Goal: Transaction & Acquisition: Purchase product/service

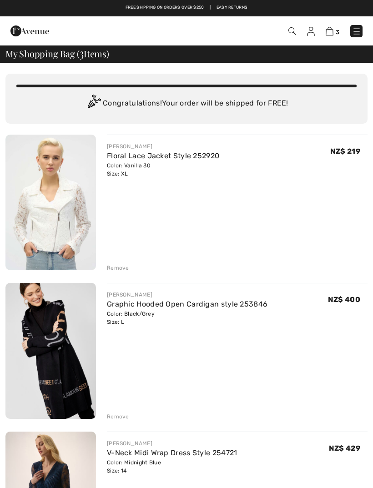
click at [360, 35] on img at bounding box center [356, 31] width 9 height 9
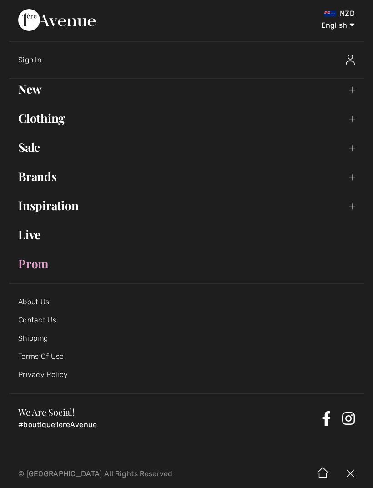
click at [40, 123] on link "Clothing Toggle submenu" at bounding box center [186, 118] width 355 height 20
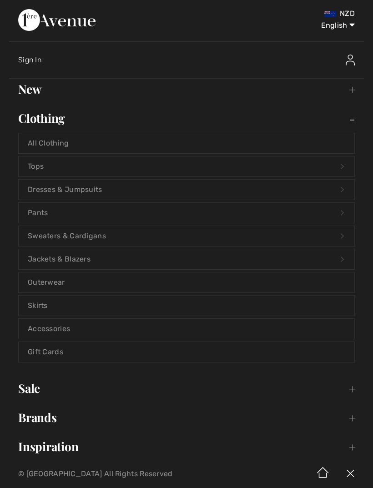
click at [27, 90] on link "New Toggle submenu" at bounding box center [186, 89] width 355 height 20
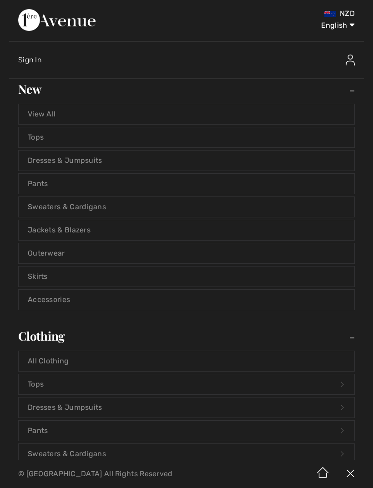
click at [48, 227] on link "Jackets & Blazers" at bounding box center [186, 230] width 335 height 20
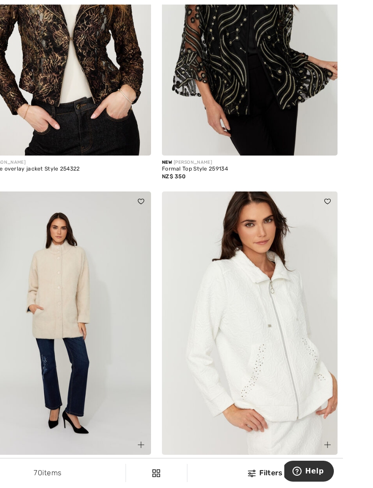
scroll to position [320, 0]
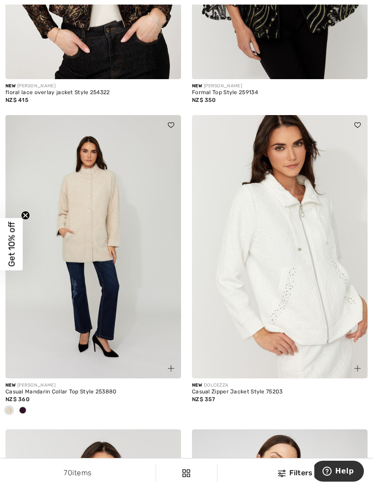
click at [237, 389] on div "Casual Zipper Jacket Style 75203" at bounding box center [279, 392] width 175 height 6
click at [215, 339] on img at bounding box center [279, 246] width 175 height 263
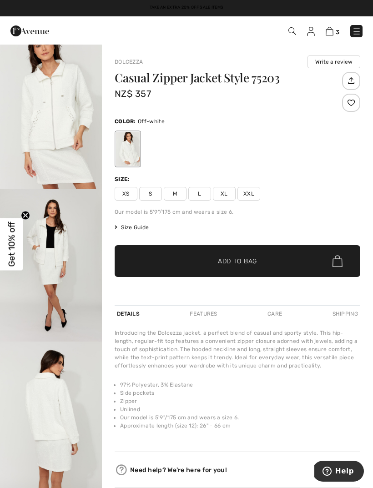
scroll to position [166, 0]
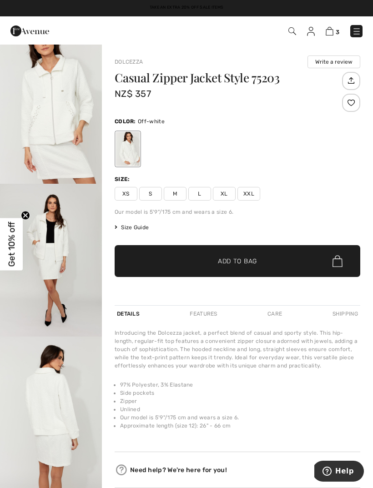
click at [16, 433] on img "4 / 4" at bounding box center [51, 412] width 102 height 153
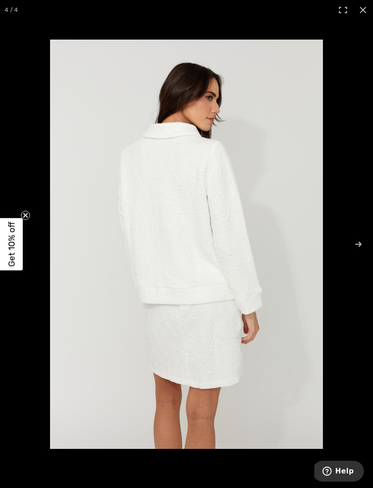
scroll to position [84, 0]
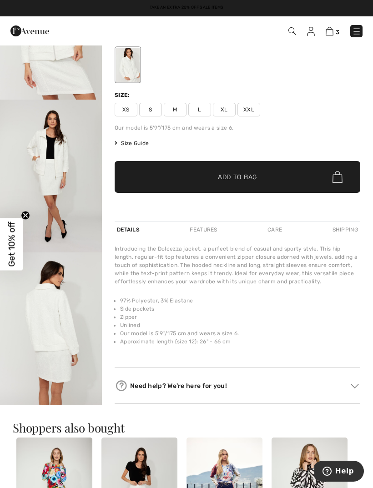
scroll to position [198, 0]
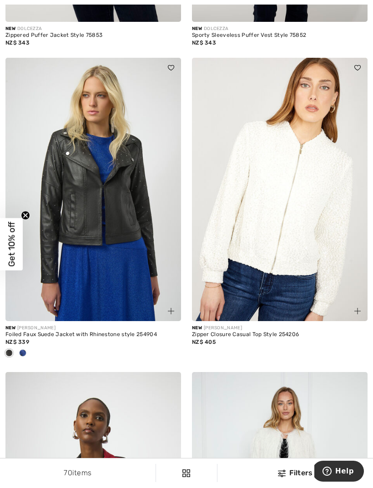
scroll to position [2562, 0]
click at [81, 261] on img at bounding box center [92, 189] width 175 height 263
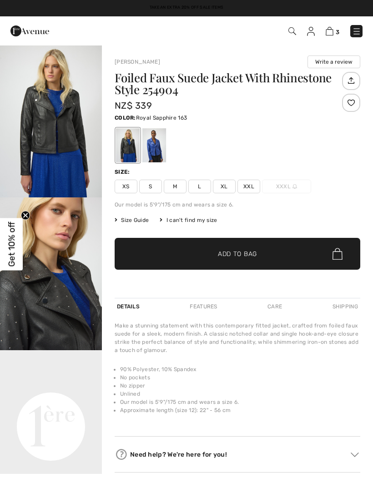
click at [150, 149] on div at bounding box center [154, 145] width 24 height 34
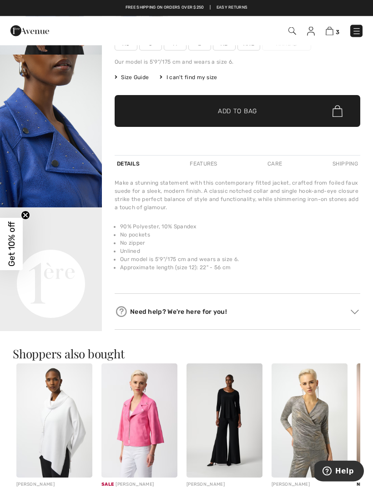
scroll to position [142, 0]
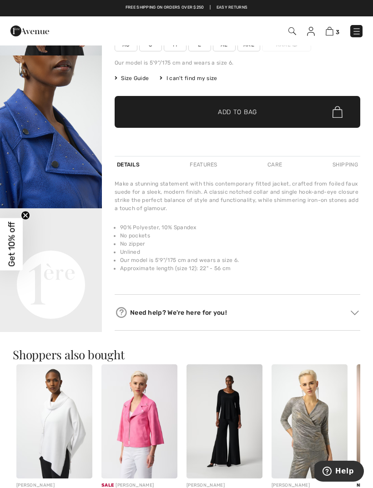
click at [208, 145] on div at bounding box center [237, 148] width 245 height 15
click at [207, 165] on div "Features" at bounding box center [203, 164] width 32 height 16
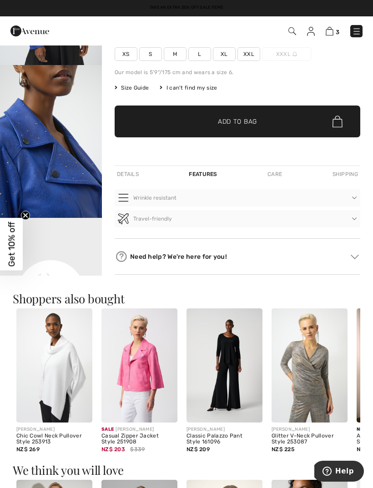
scroll to position [0, 0]
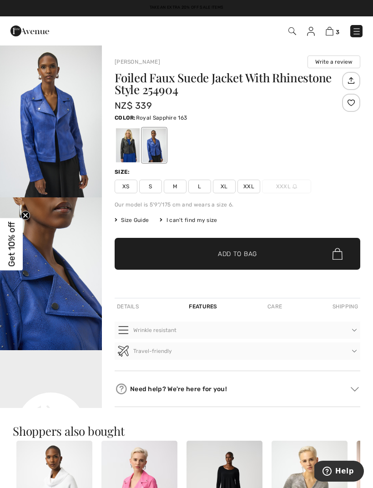
click at [360, 30] on img at bounding box center [356, 31] width 9 height 9
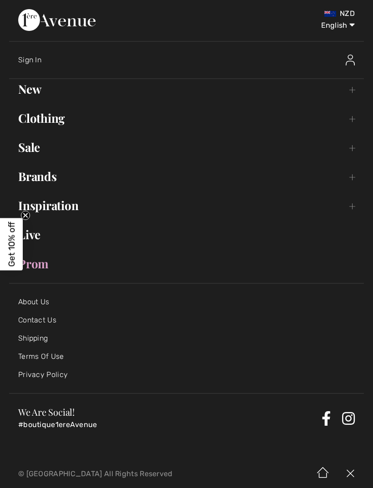
click at [357, 148] on link "Sale Toggle submenu" at bounding box center [186, 147] width 355 height 20
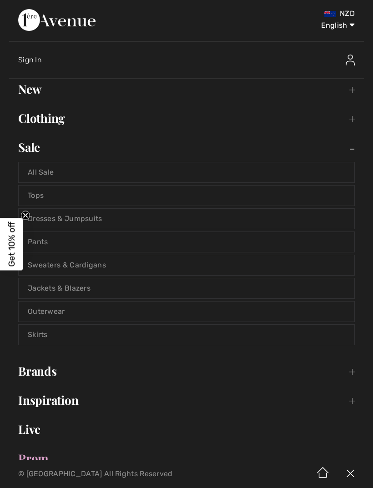
click at [48, 173] on link "All Sale" at bounding box center [186, 172] width 335 height 20
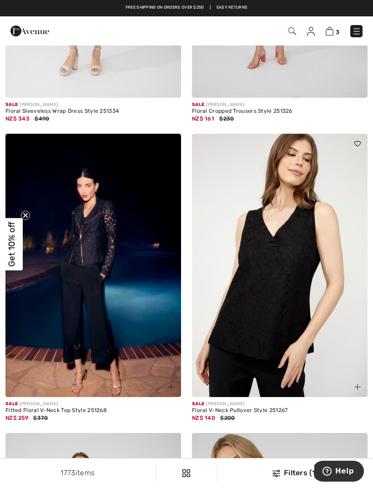
scroll to position [2173, 0]
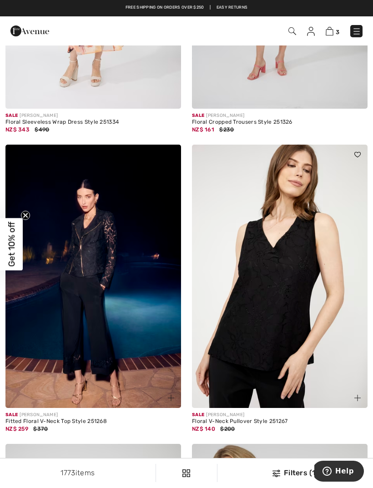
click at [27, 383] on img at bounding box center [92, 276] width 175 height 263
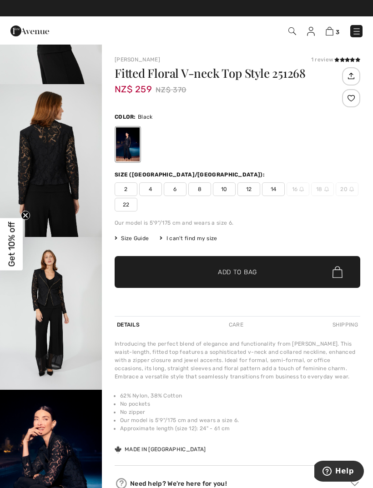
scroll to position [642, 0]
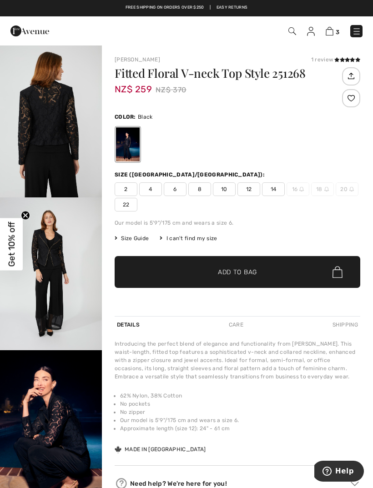
click at [279, 187] on span "14" at bounding box center [273, 189] width 23 height 14
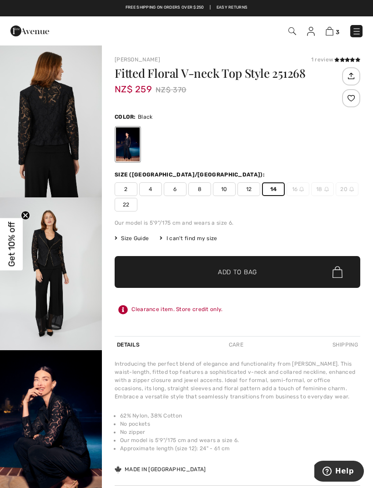
click at [256, 275] on span "Add to Bag" at bounding box center [237, 272] width 39 height 10
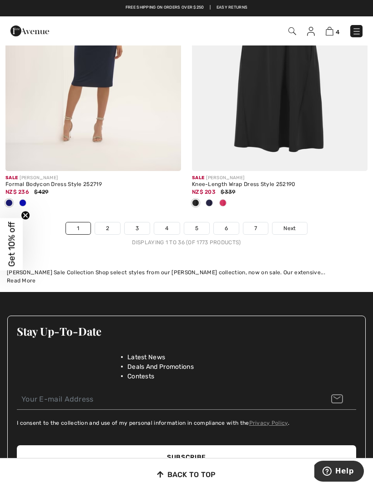
scroll to position [5530, 0]
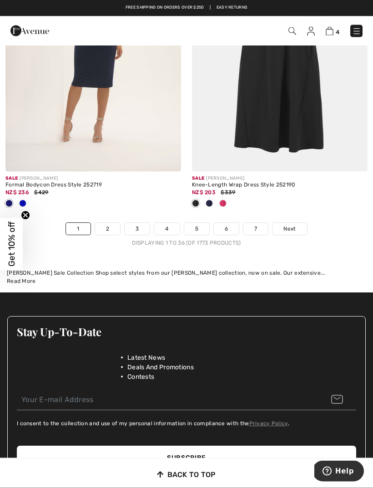
click at [101, 226] on link "2" at bounding box center [107, 229] width 25 height 12
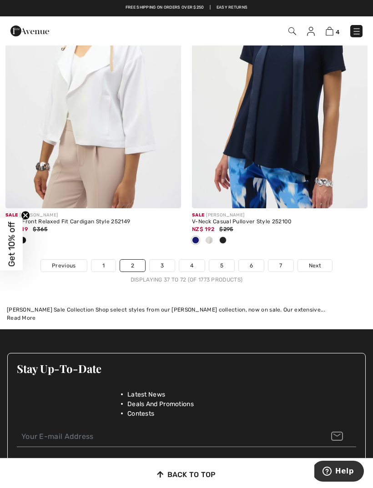
scroll to position [5659, 0]
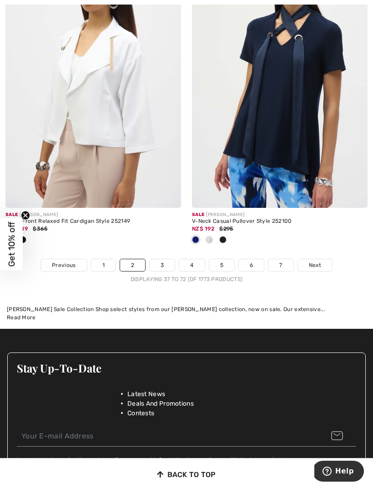
click at [161, 260] on link "3" at bounding box center [162, 265] width 25 height 12
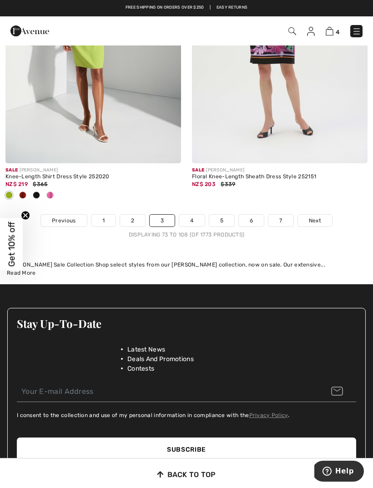
scroll to position [5627, 0]
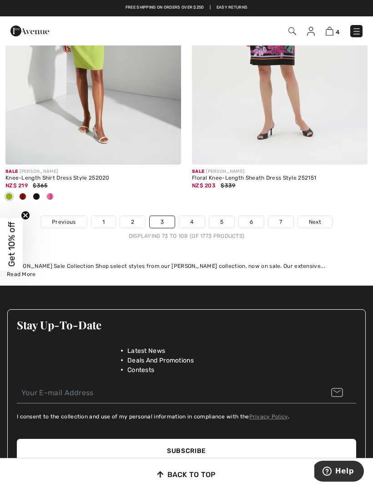
click at [182, 218] on link "4" at bounding box center [191, 222] width 25 height 12
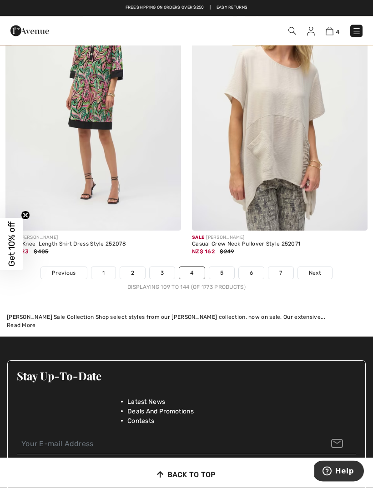
scroll to position [5471, 0]
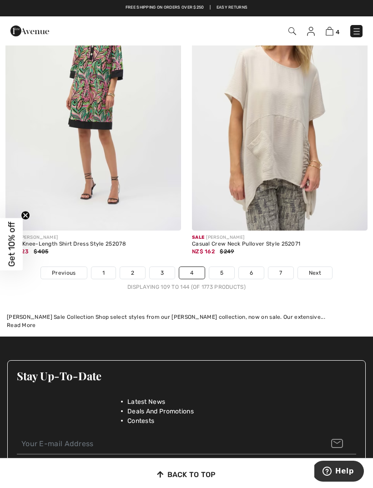
click at [219, 267] on link "5" at bounding box center [221, 273] width 25 height 12
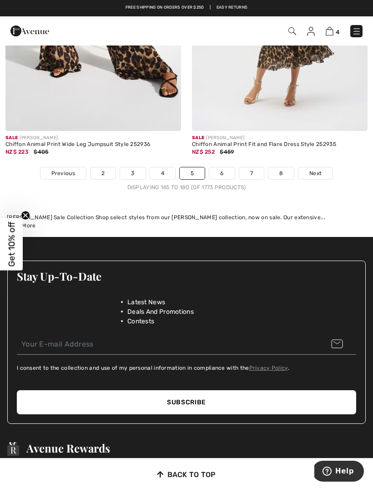
scroll to position [5570, 0]
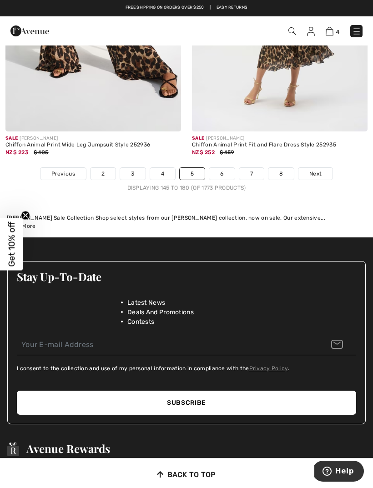
click at [217, 168] on link "6" at bounding box center [221, 174] width 25 height 12
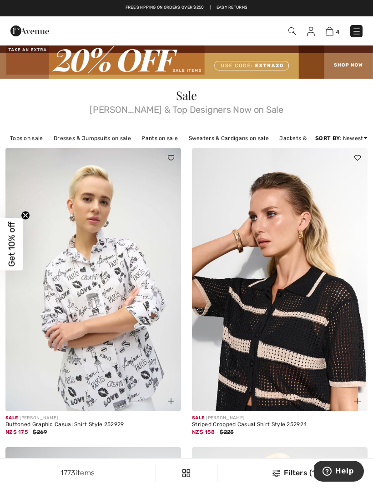
click at [332, 30] on img at bounding box center [329, 31] width 8 height 9
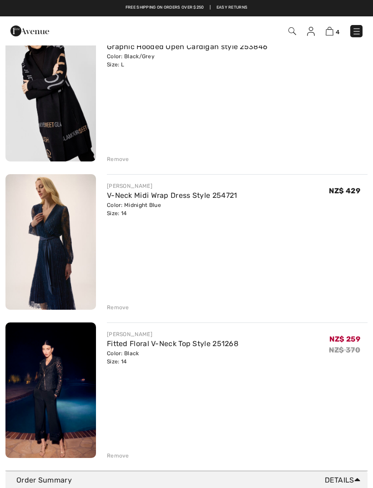
scroll to position [250, 0]
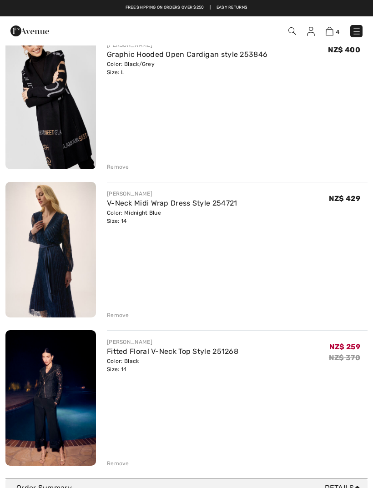
click at [111, 315] on div "Remove" at bounding box center [118, 315] width 22 height 8
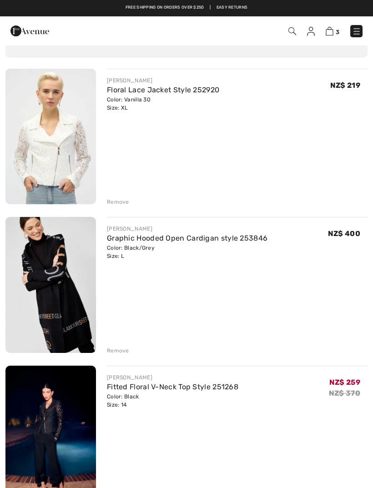
scroll to position [0, 0]
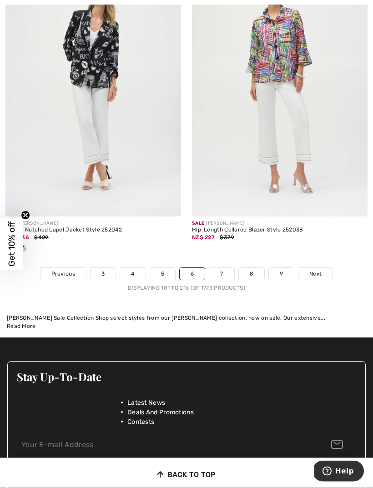
scroll to position [5425, 0]
click at [219, 268] on link "7" at bounding box center [221, 274] width 25 height 12
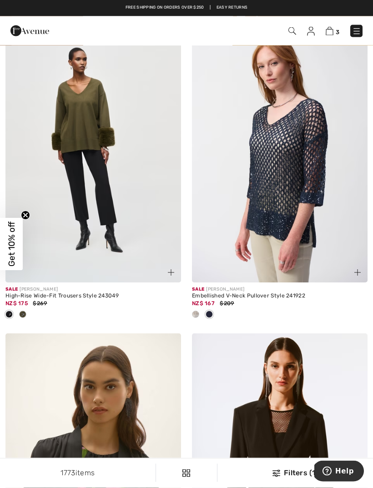
scroll to position [2358, 0]
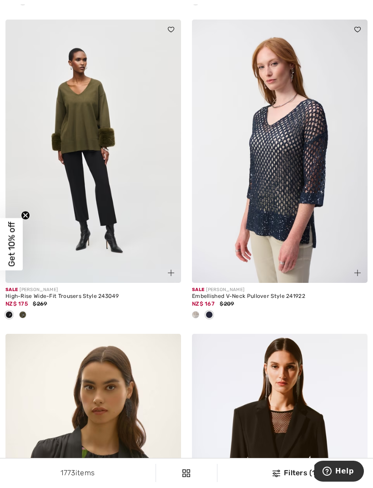
click at [220, 237] on img at bounding box center [279, 151] width 175 height 263
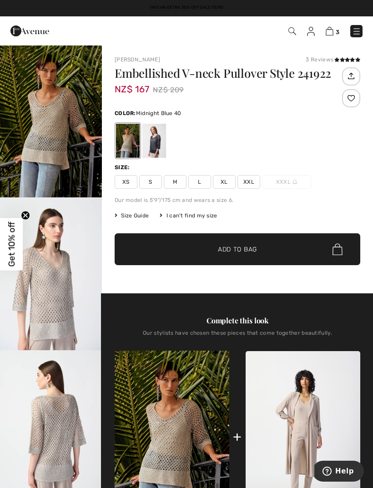
click at [155, 139] on div at bounding box center [154, 141] width 24 height 34
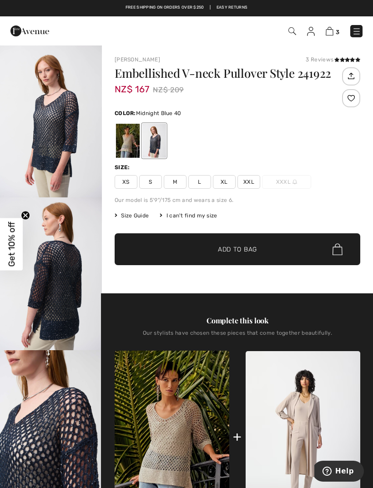
click at [198, 180] on span "L" at bounding box center [199, 182] width 23 height 14
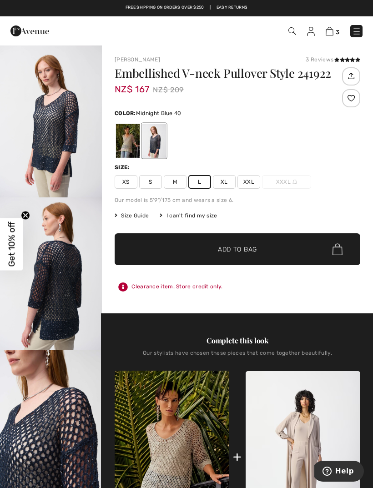
click at [250, 250] on span "Add to Bag" at bounding box center [237, 250] width 39 height 10
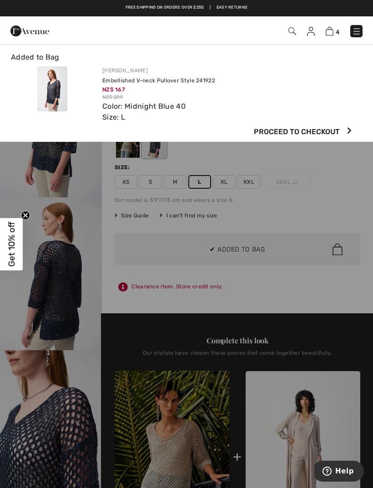
click at [354, 205] on div at bounding box center [186, 244] width 373 height 488
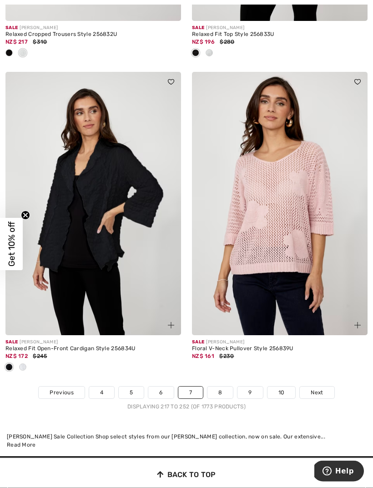
scroll to position [5486, 0]
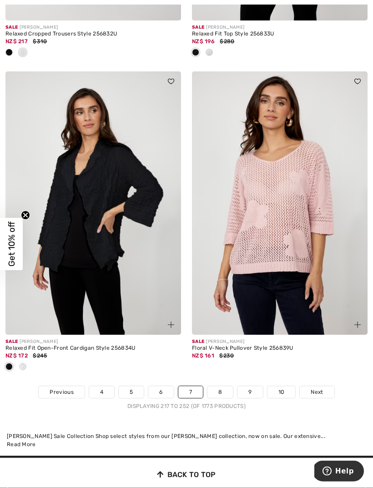
click at [220, 386] on link "8" at bounding box center [219, 392] width 25 height 12
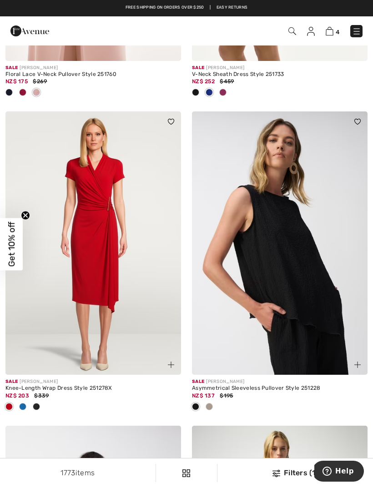
scroll to position [4269, 0]
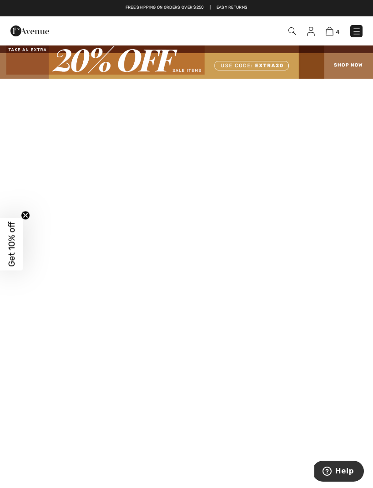
click at [328, 35] on img at bounding box center [329, 31] width 8 height 9
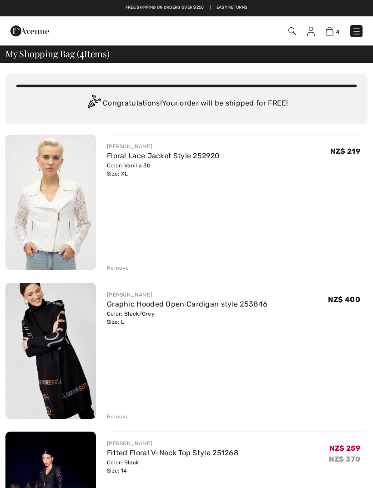
click at [16, 30] on img at bounding box center [29, 31] width 39 height 18
